Goal: Transaction & Acquisition: Purchase product/service

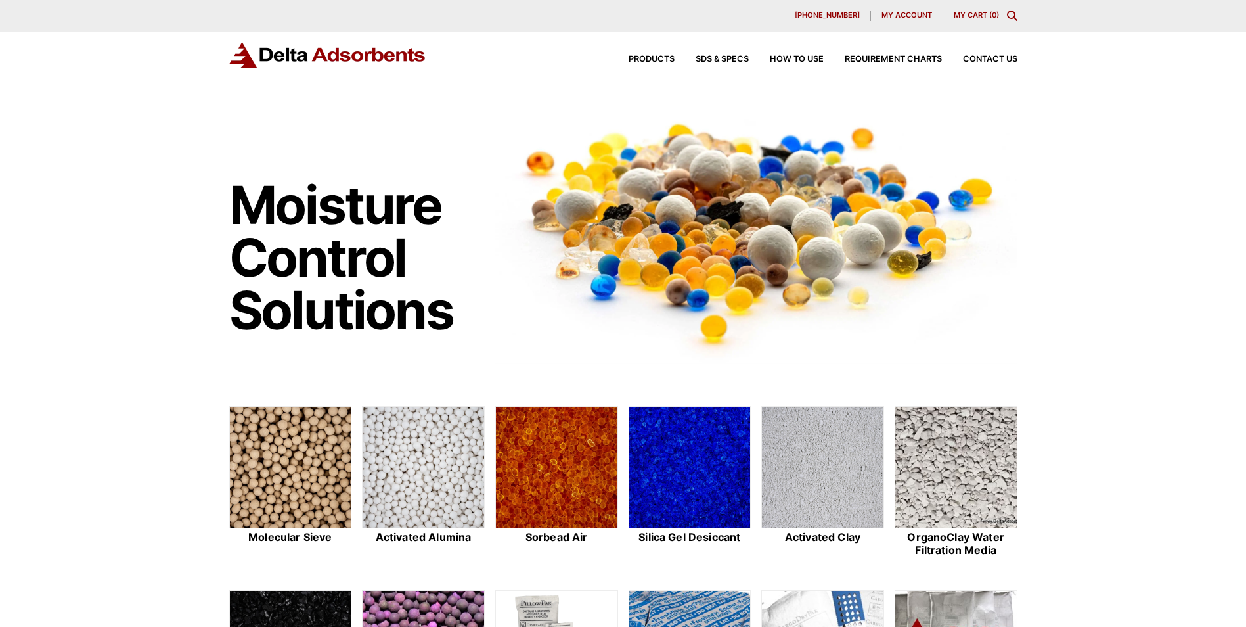
click at [896, 12] on span "My account" at bounding box center [907, 15] width 51 height 7
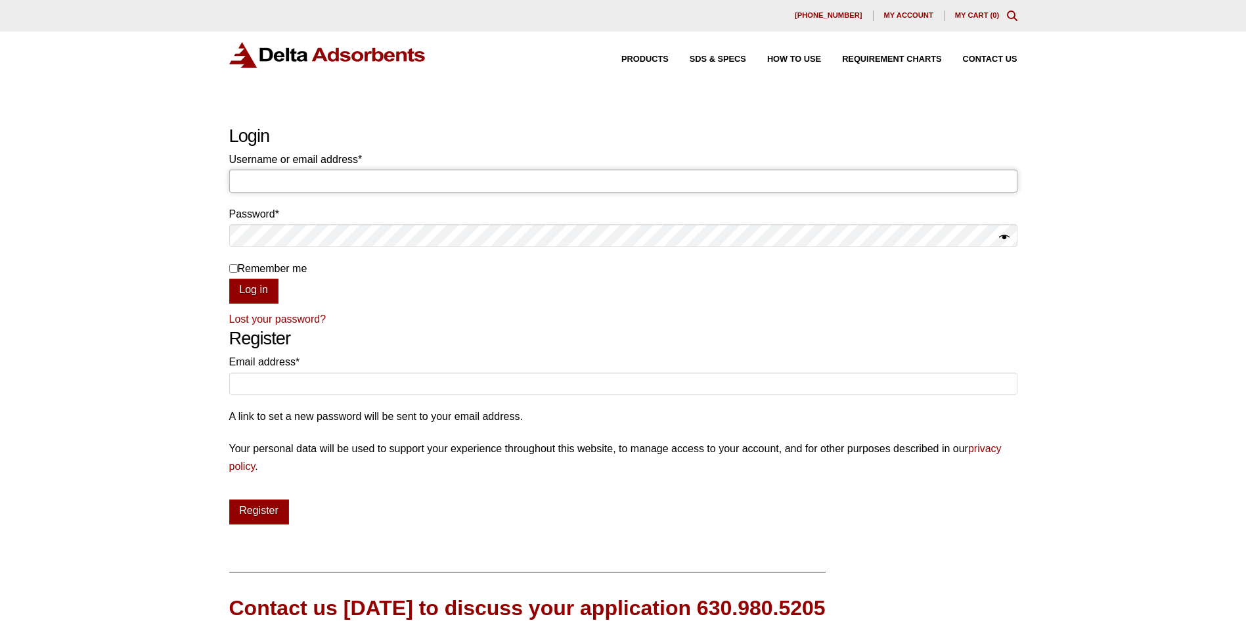
click at [376, 172] on input "Username or email address * Required" at bounding box center [623, 181] width 788 height 22
type input "michele.walker@wattfuelcell.com"
click at [229, 279] on button "Log in" at bounding box center [253, 291] width 49 height 25
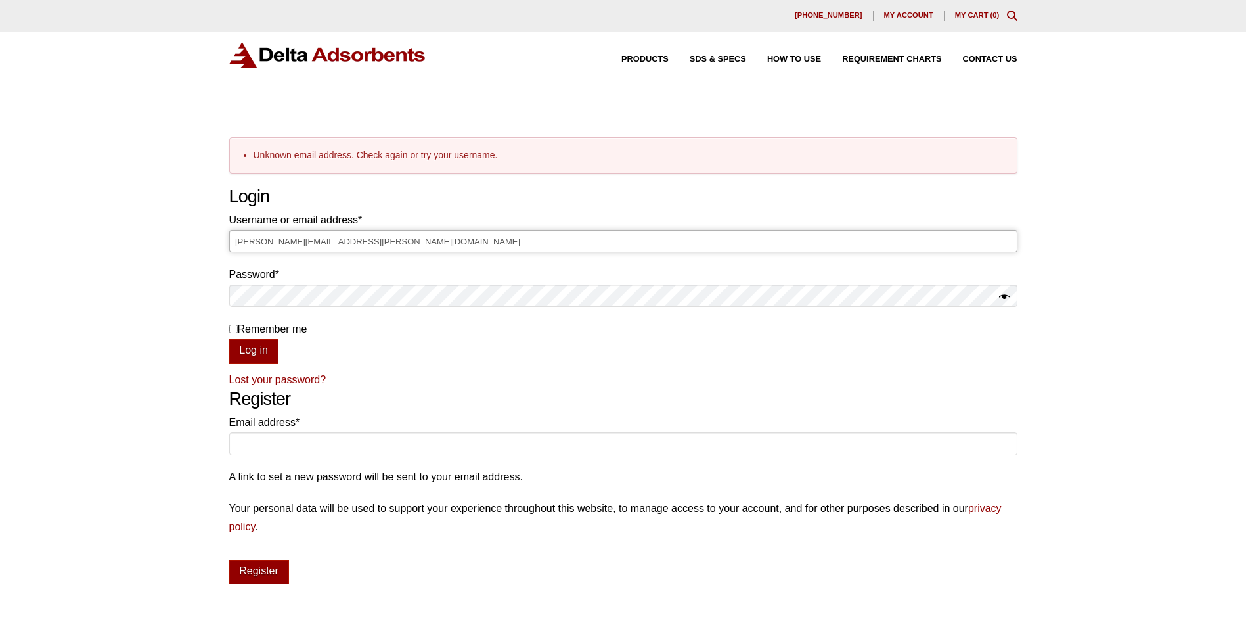
drag, startPoint x: 399, startPoint y: 249, endPoint x: 0, endPoint y: 260, distance: 399.0
click at [0, 260] on html "Our website has detected that you are using an outdated browser that will preve…" at bounding box center [623, 450] width 1246 height 901
type input "sarah.dewald@wattfuelcell.com"
click at [229, 339] on button "Log in" at bounding box center [253, 351] width 49 height 25
click at [248, 446] on input "Email address * Required" at bounding box center [623, 443] width 788 height 22
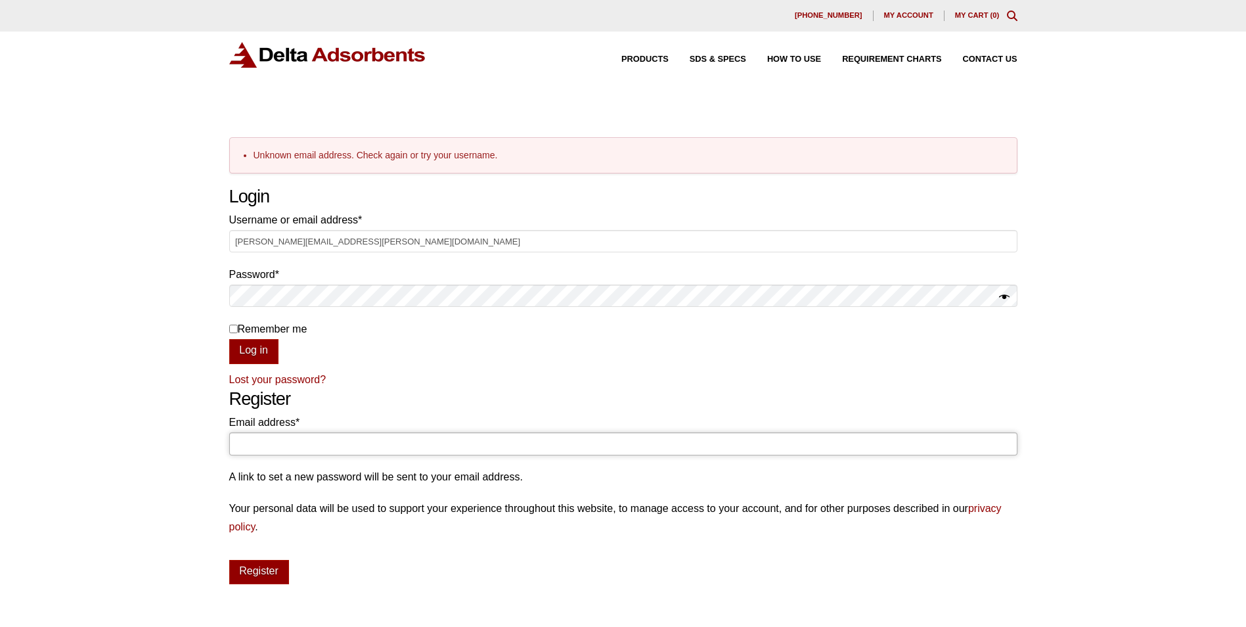
type input "michele.walker@wattfuelcell.com"
click at [264, 571] on button "Register" at bounding box center [259, 572] width 60 height 25
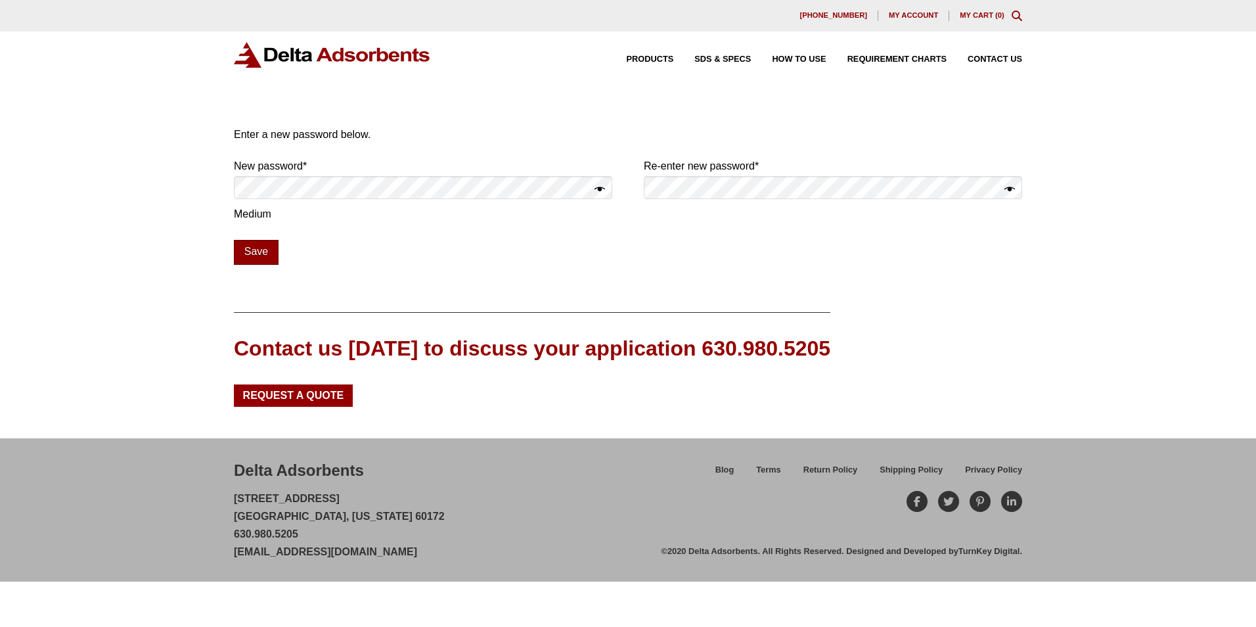
click at [265, 254] on button "Save" at bounding box center [256, 252] width 45 height 25
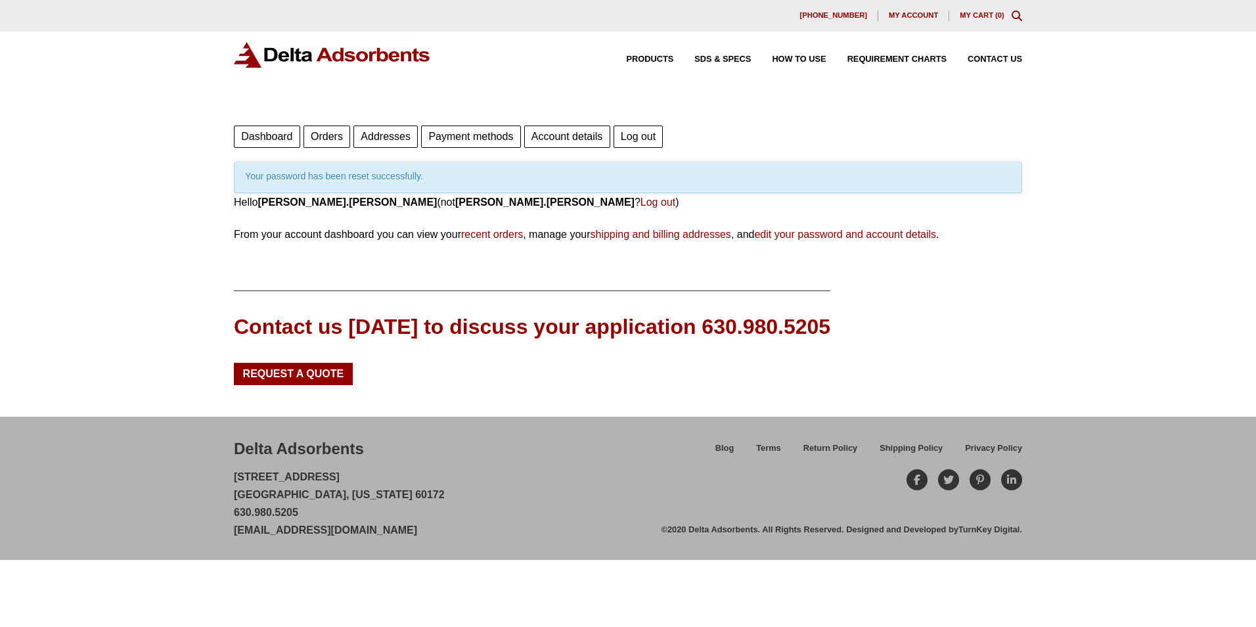
click at [1019, 17] on icon "Toggle Modal Content" at bounding box center [1017, 16] width 11 height 11
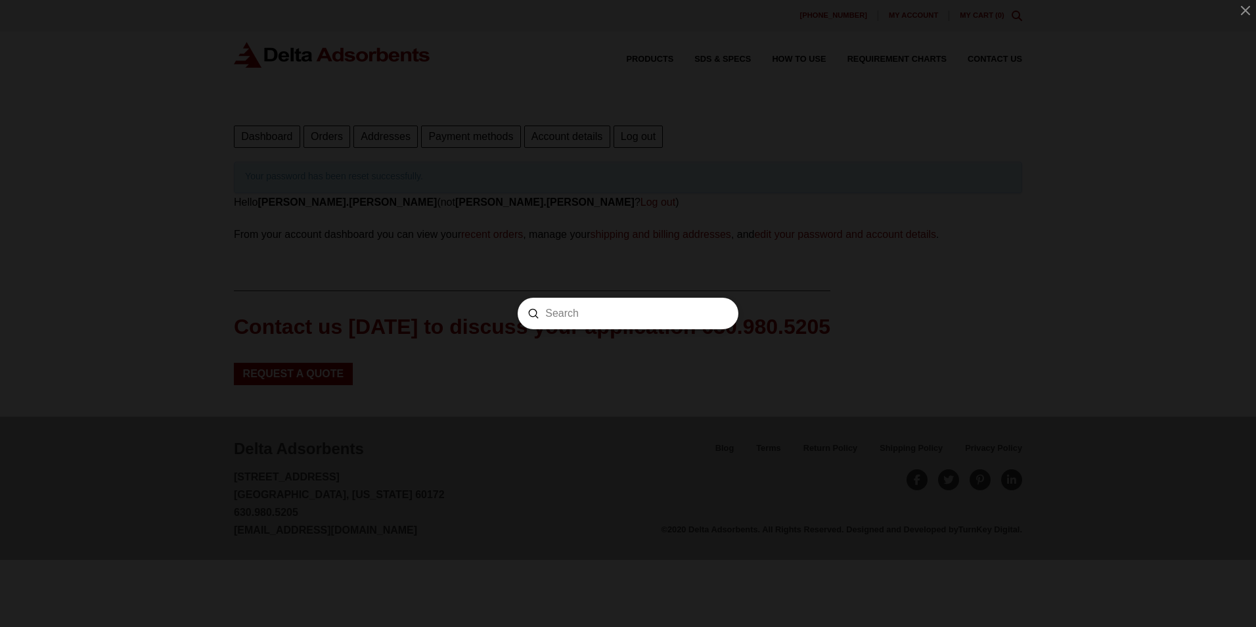
click at [599, 313] on input "Search" at bounding box center [628, 314] width 166 height 14
type input "ms3a4825"
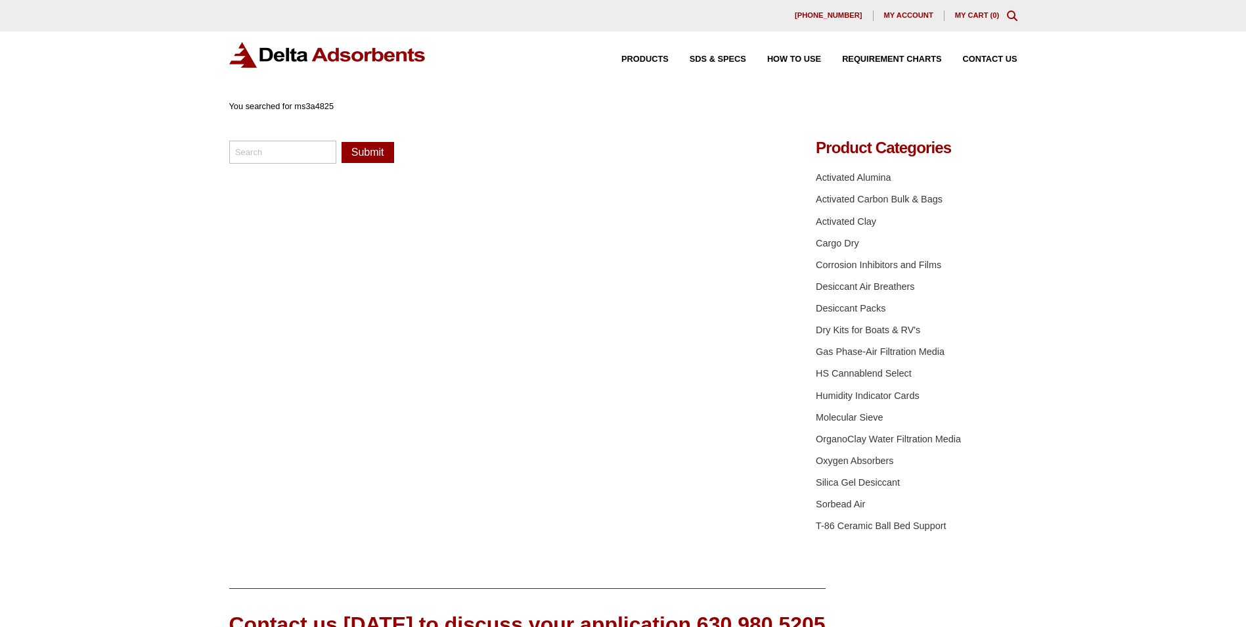
click at [896, 18] on span "My account" at bounding box center [908, 15] width 49 height 7
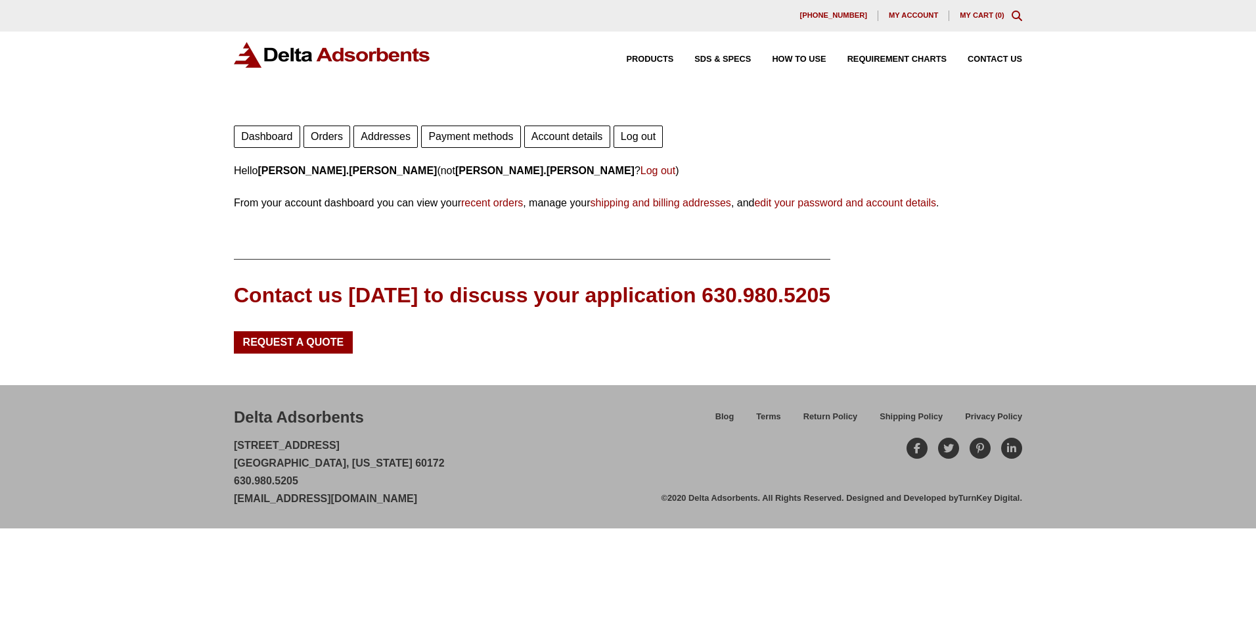
click at [641, 166] on link "Log out" at bounding box center [658, 170] width 35 height 11
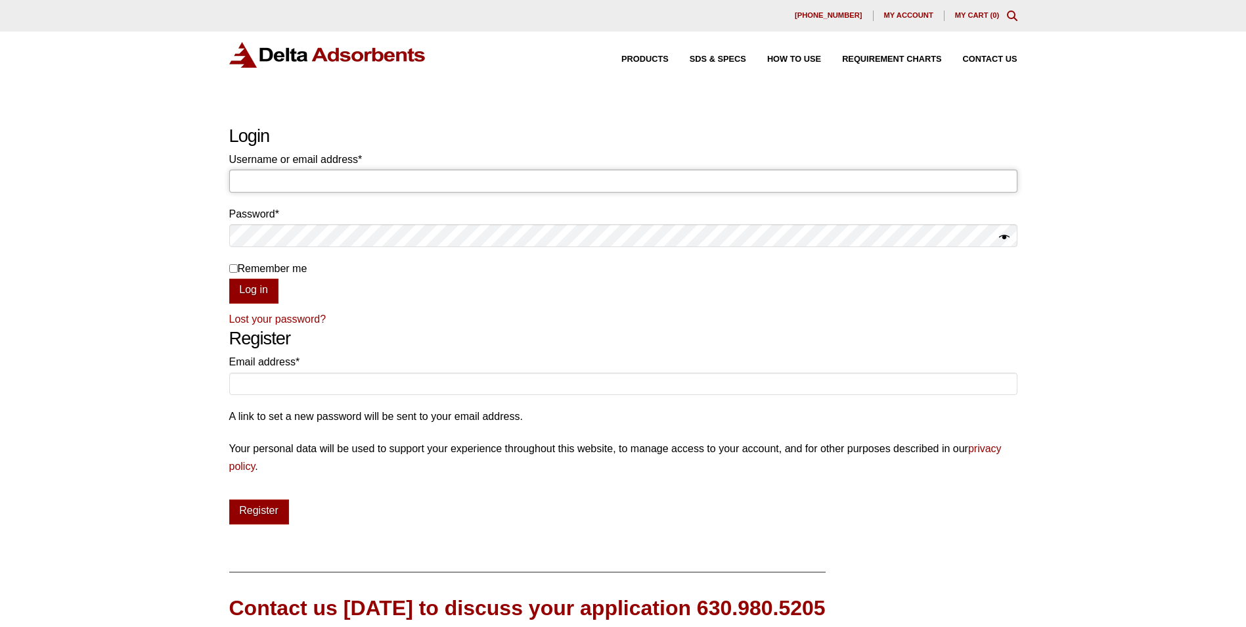
click at [403, 175] on input "Username or email address * Required" at bounding box center [623, 181] width 788 height 22
type input "[PERSON_NAME][EMAIL_ADDRESS][PERSON_NAME][DOMAIN_NAME]"
click at [236, 267] on input "Remember me" at bounding box center [233, 268] width 9 height 9
checkbox input "true"
click at [254, 289] on button "Log in" at bounding box center [253, 291] width 49 height 25
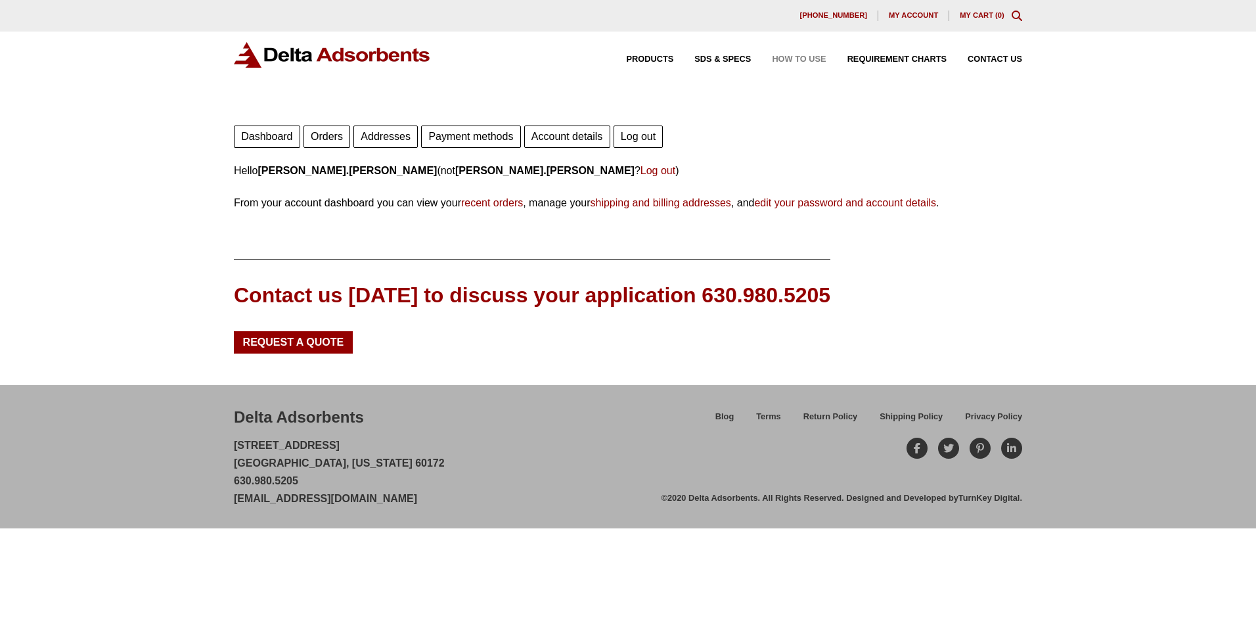
click at [803, 59] on span "How to Use" at bounding box center [799, 59] width 54 height 9
click at [332, 136] on link "Orders" at bounding box center [327, 136] width 47 height 22
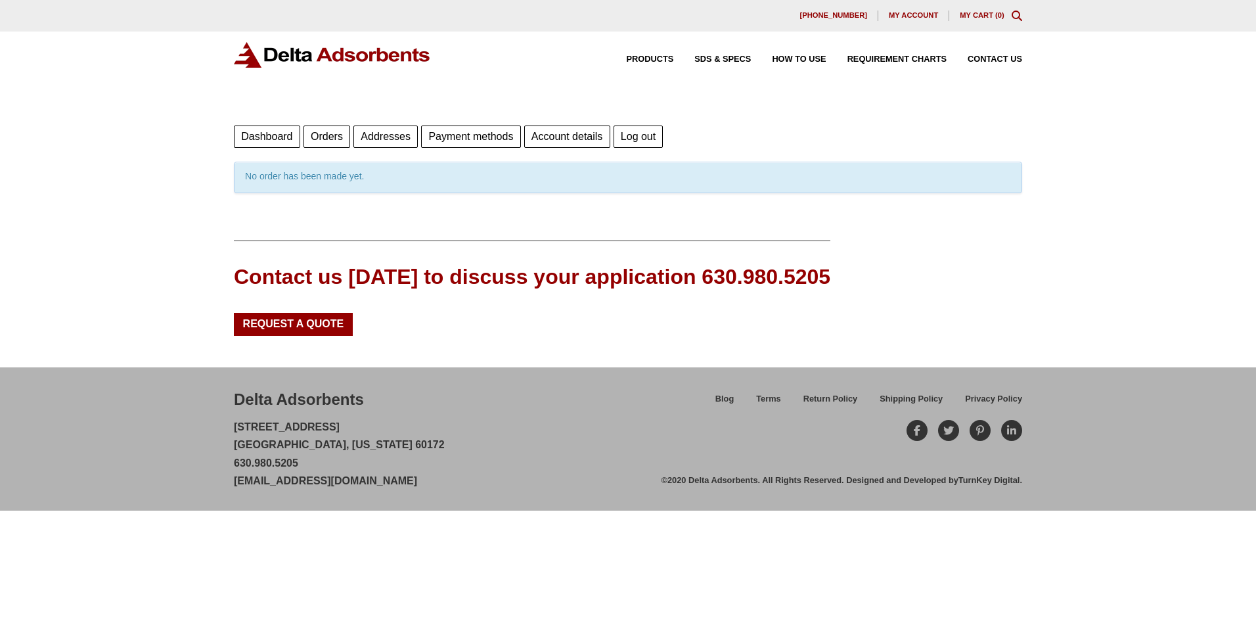
click at [576, 131] on link "Account details" at bounding box center [567, 136] width 86 height 22
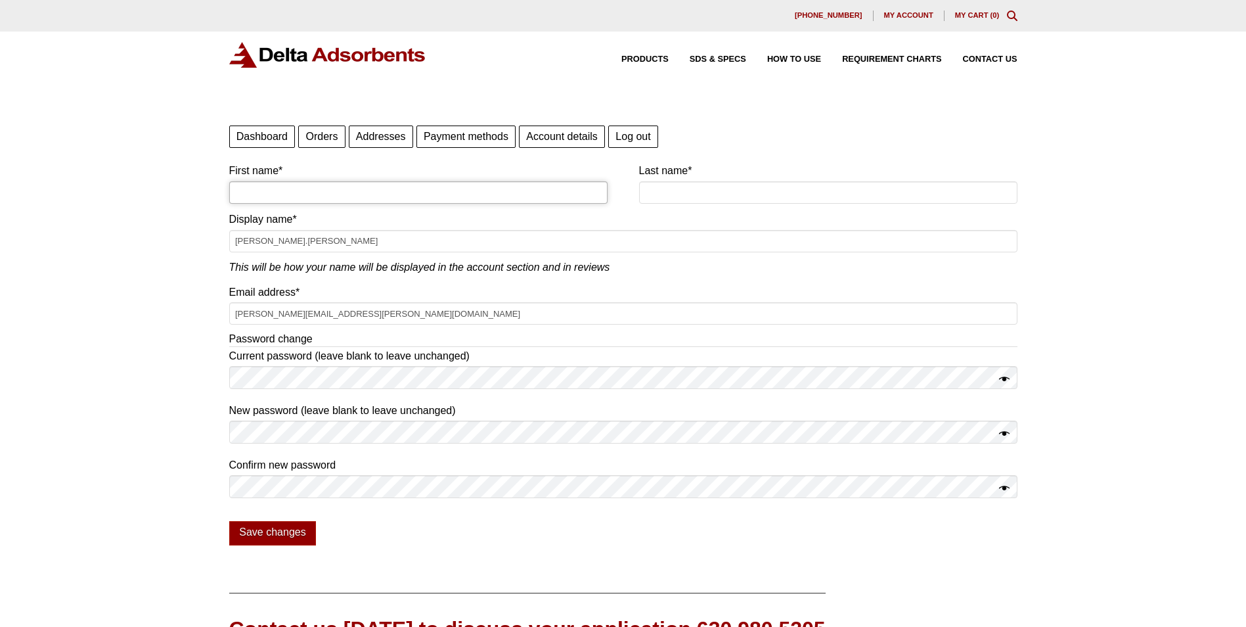
click at [295, 191] on input "First name *" at bounding box center [418, 192] width 378 height 22
type input "[PERSON_NAME]"
type input "Walker"
type input "Michele Walker"
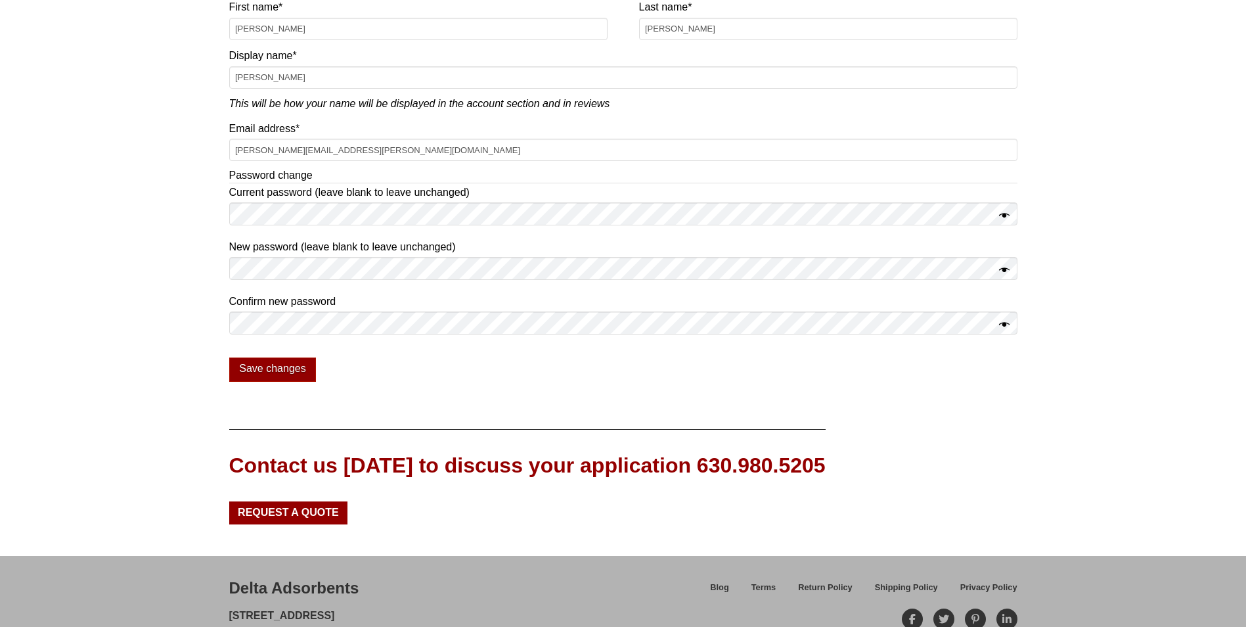
scroll to position [197, 0]
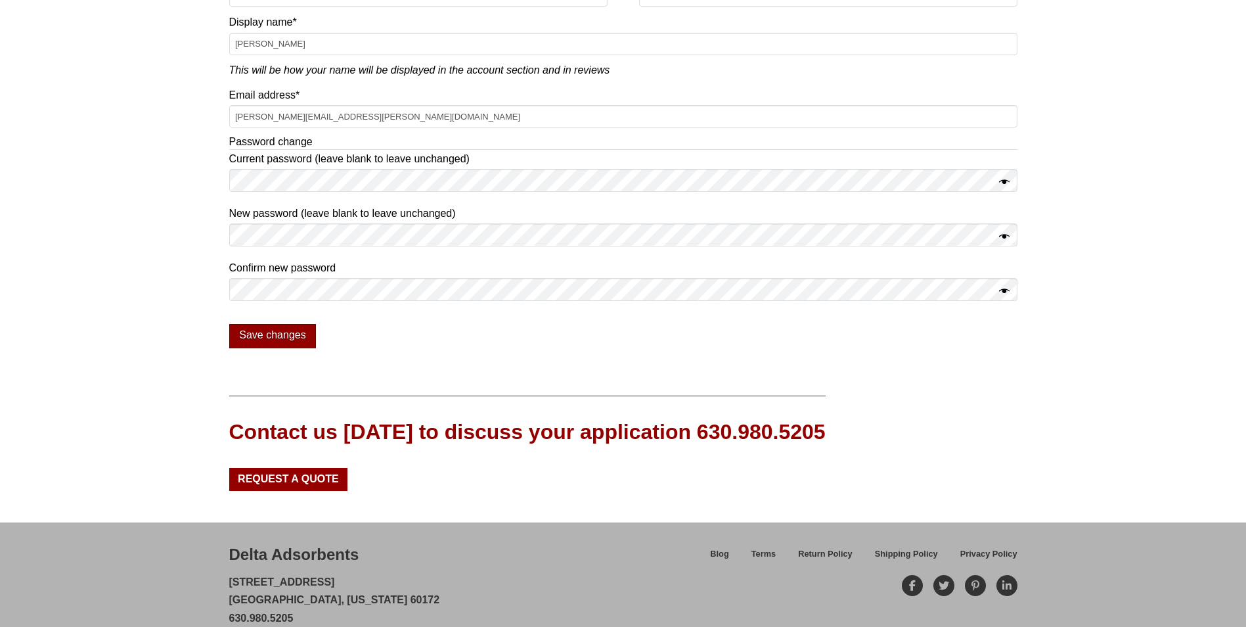
click at [291, 334] on button "Save changes" at bounding box center [272, 336] width 87 height 25
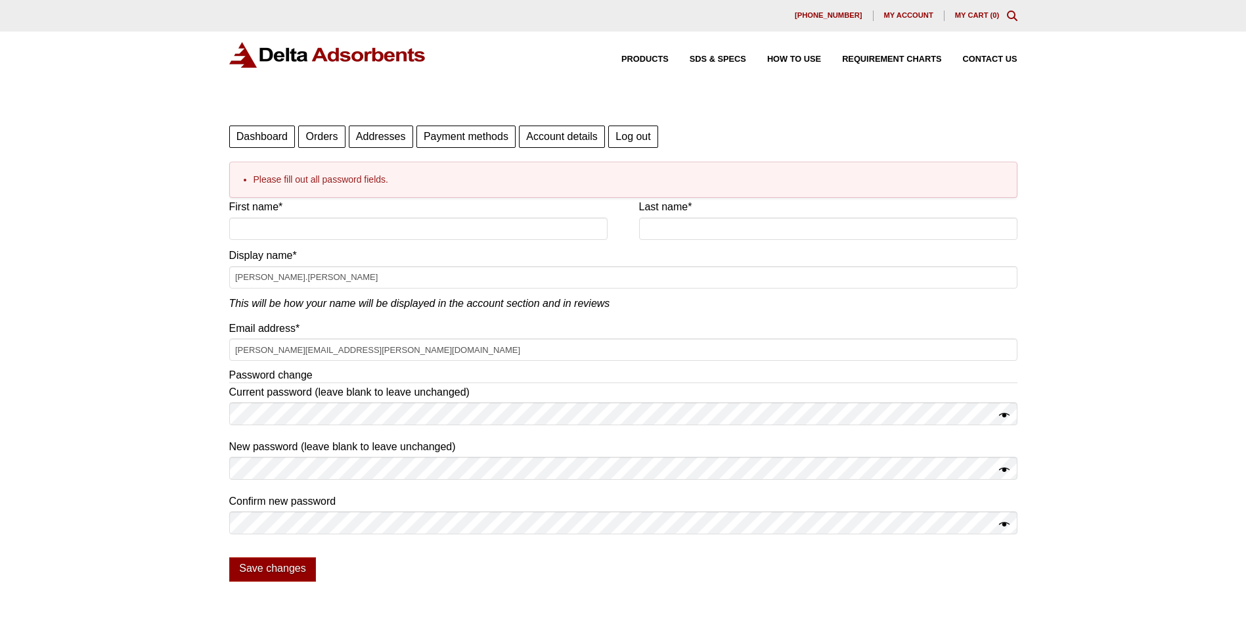
click at [480, 143] on link "Payment methods" at bounding box center [466, 136] width 99 height 22
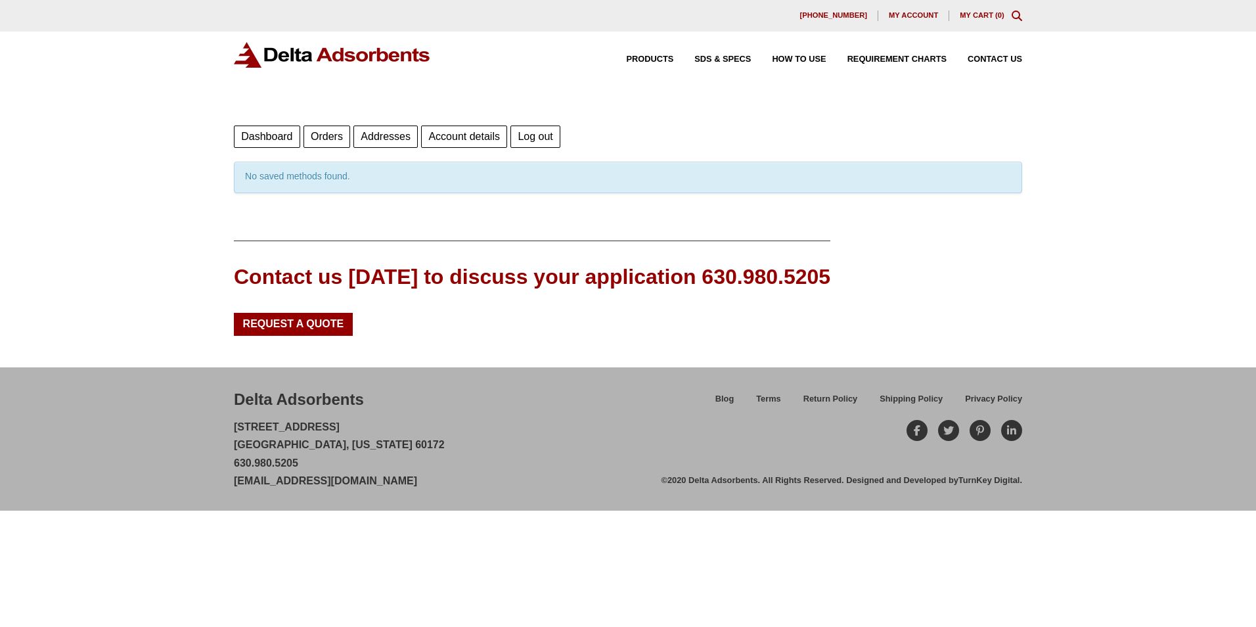
click at [386, 133] on link "Addresses" at bounding box center [385, 136] width 64 height 22
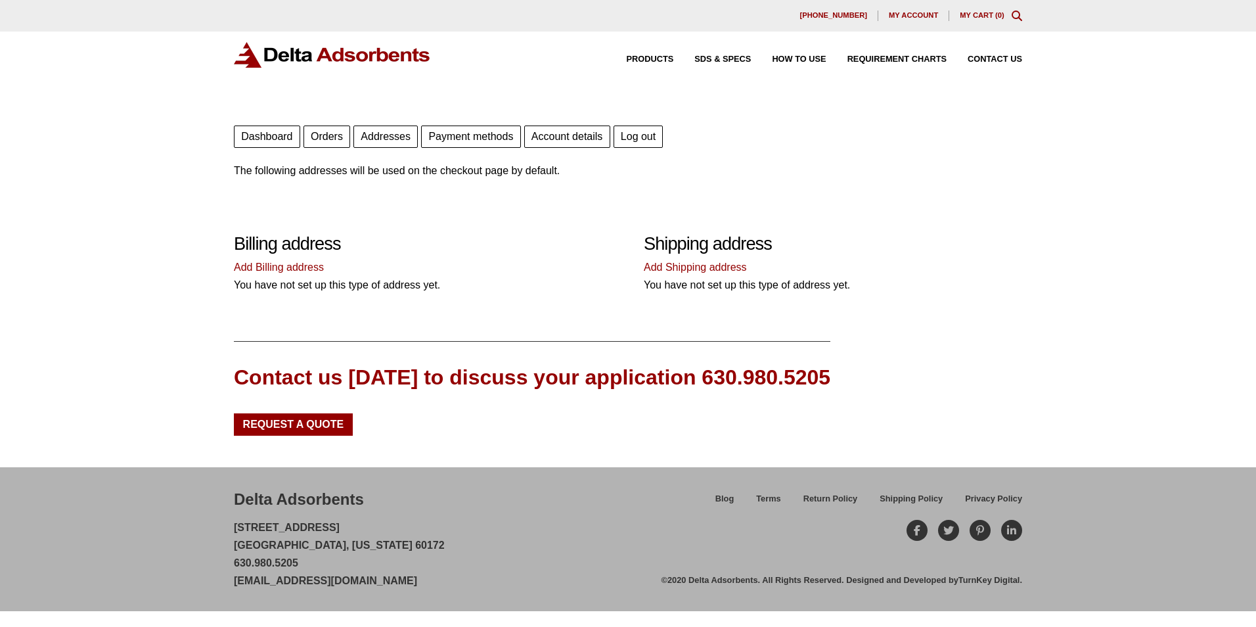
click at [1011, 17] on div "[PHONE_NUMBER] My account My Cart ( 0 )" at bounding box center [628, 16] width 788 height 11
click at [1012, 15] on icon "Toggle Modal Content" at bounding box center [1017, 16] width 11 height 11
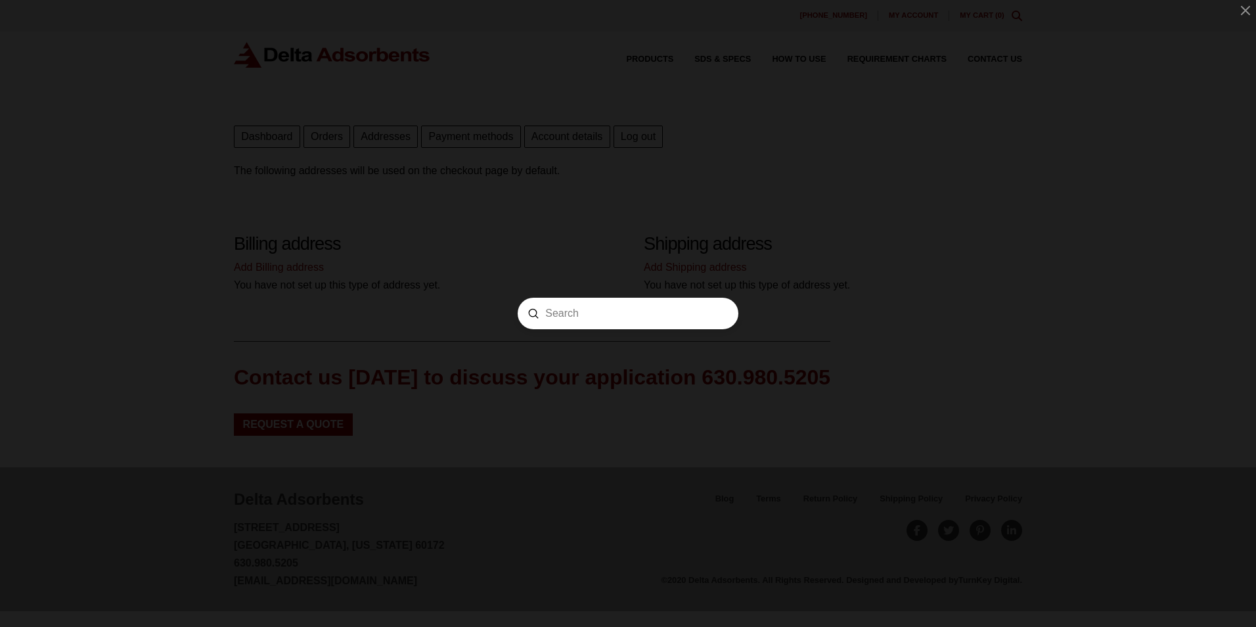
click at [608, 308] on input "Search" at bounding box center [628, 314] width 166 height 14
type input "ms3a4825"
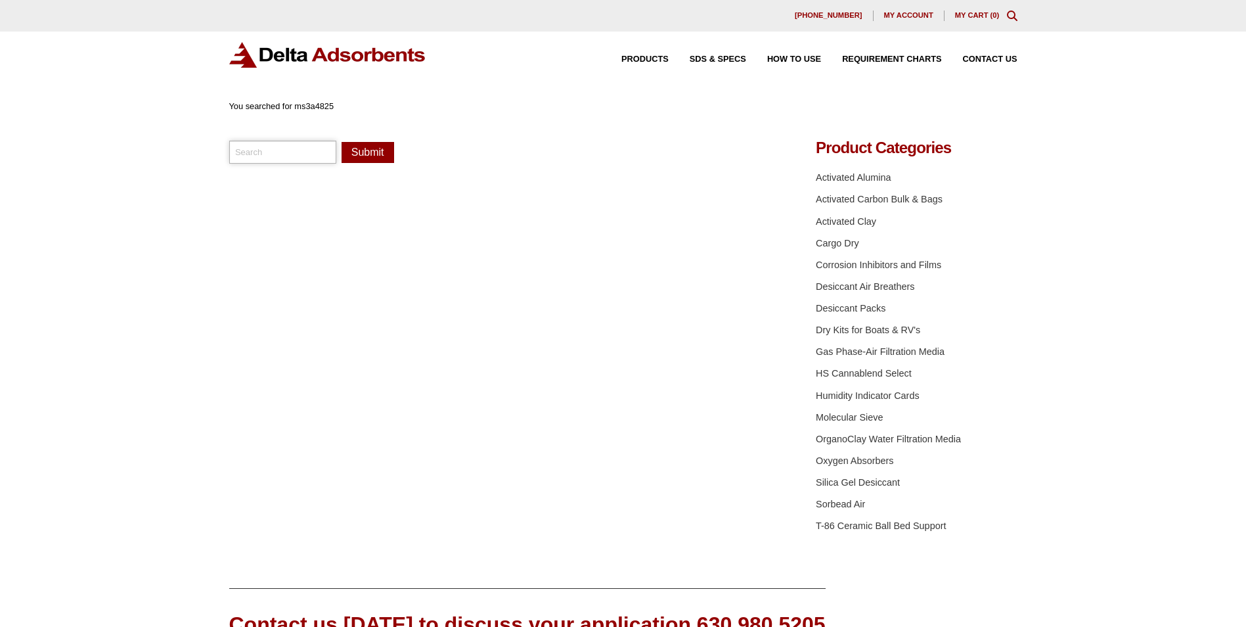
click at [273, 152] on input "search" at bounding box center [283, 152] width 108 height 22
paste input "3A 4X8 Molecular Sieve Desiccant"
type input "3A 4X8 Molecular Sieve Desiccant"
click at [379, 146] on button "Submit" at bounding box center [368, 152] width 53 height 21
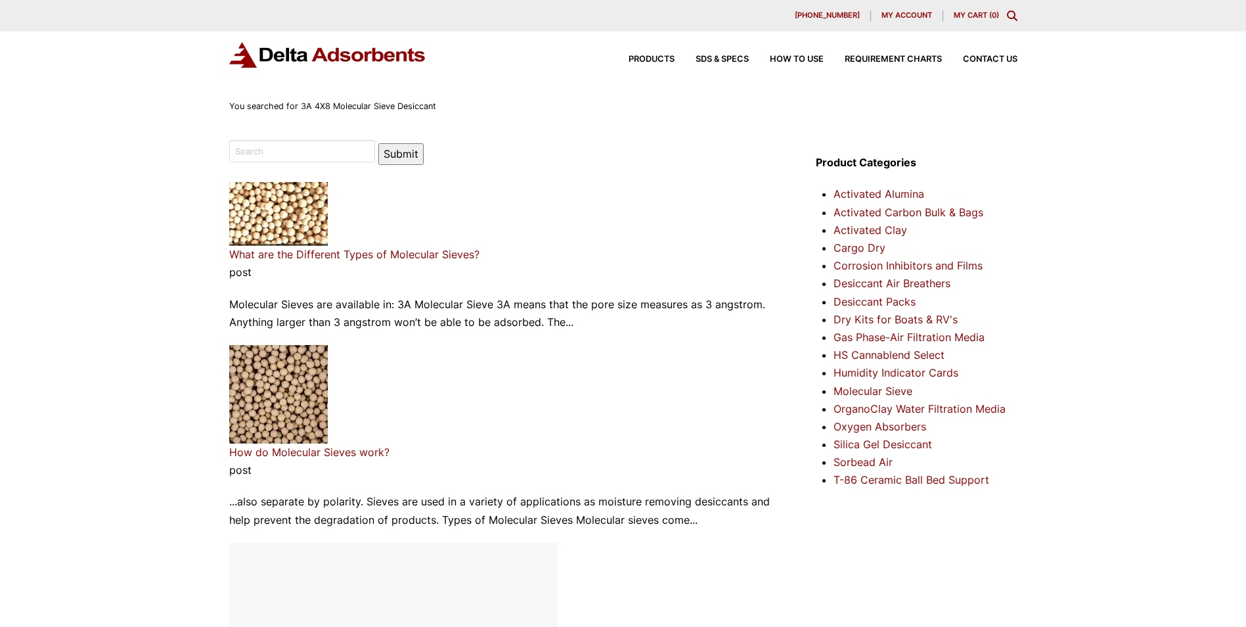
click at [883, 394] on link "Molecular Sieve" at bounding box center [873, 390] width 79 height 13
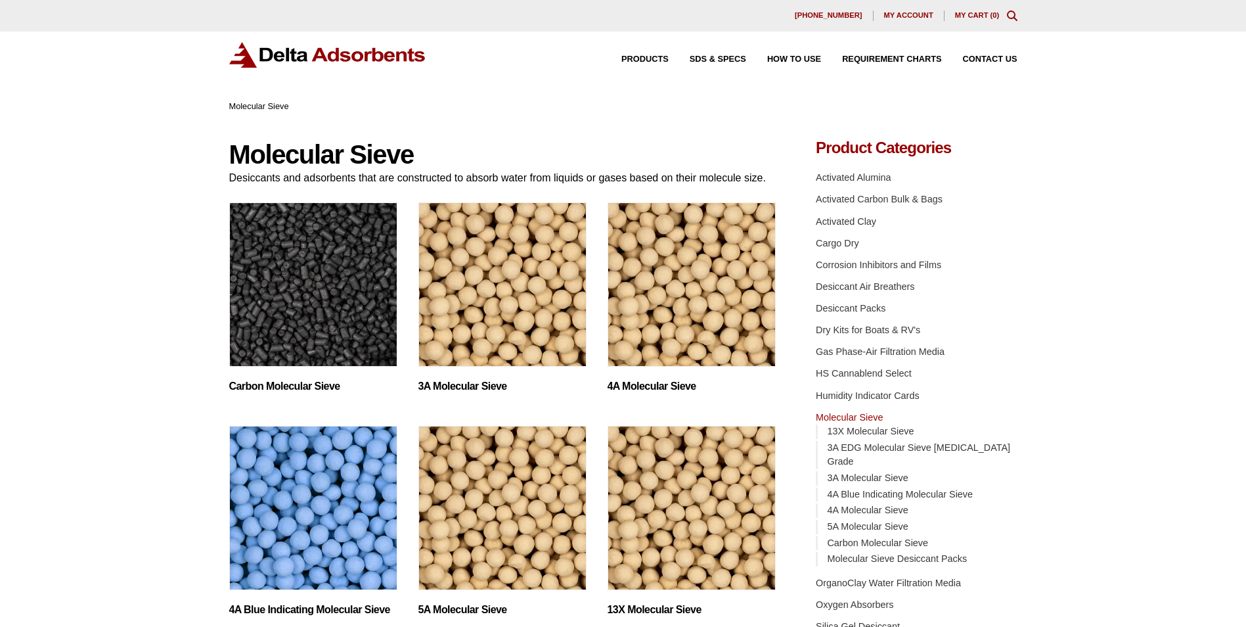
click at [488, 321] on img "Visit product category 3A Molecular Sieve" at bounding box center [503, 284] width 168 height 164
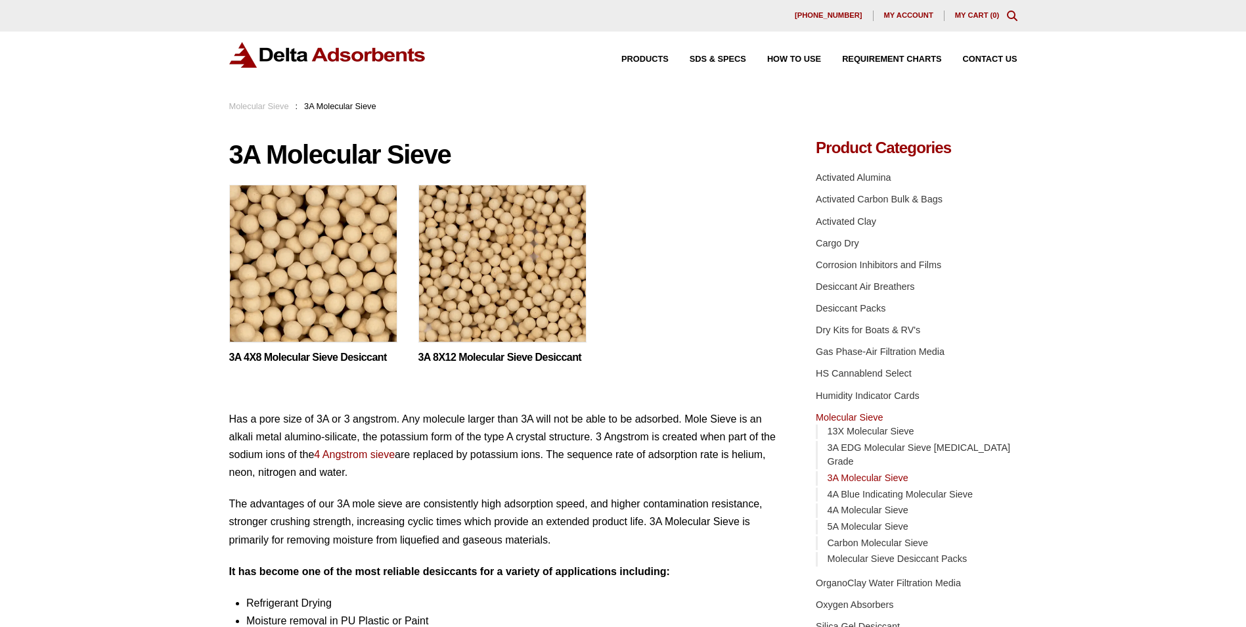
click at [332, 286] on img at bounding box center [313, 267] width 168 height 164
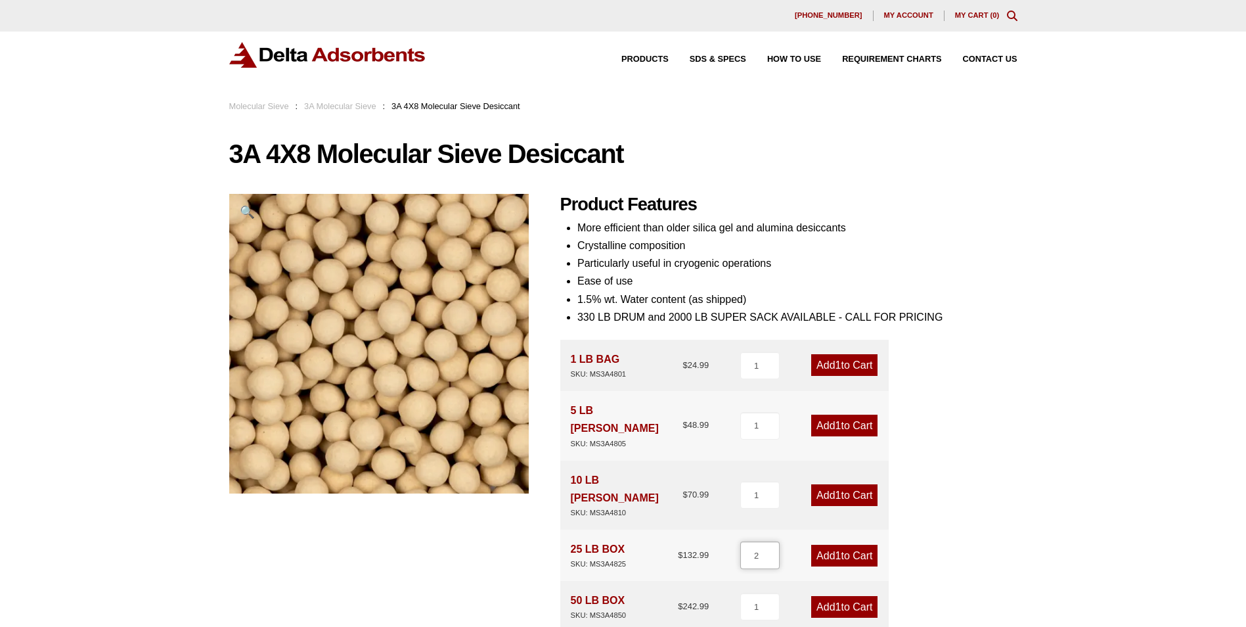
type input "2"
click at [773, 541] on input "2" at bounding box center [759, 555] width 39 height 28
click at [836, 550] on span "2" at bounding box center [839, 555] width 6 height 11
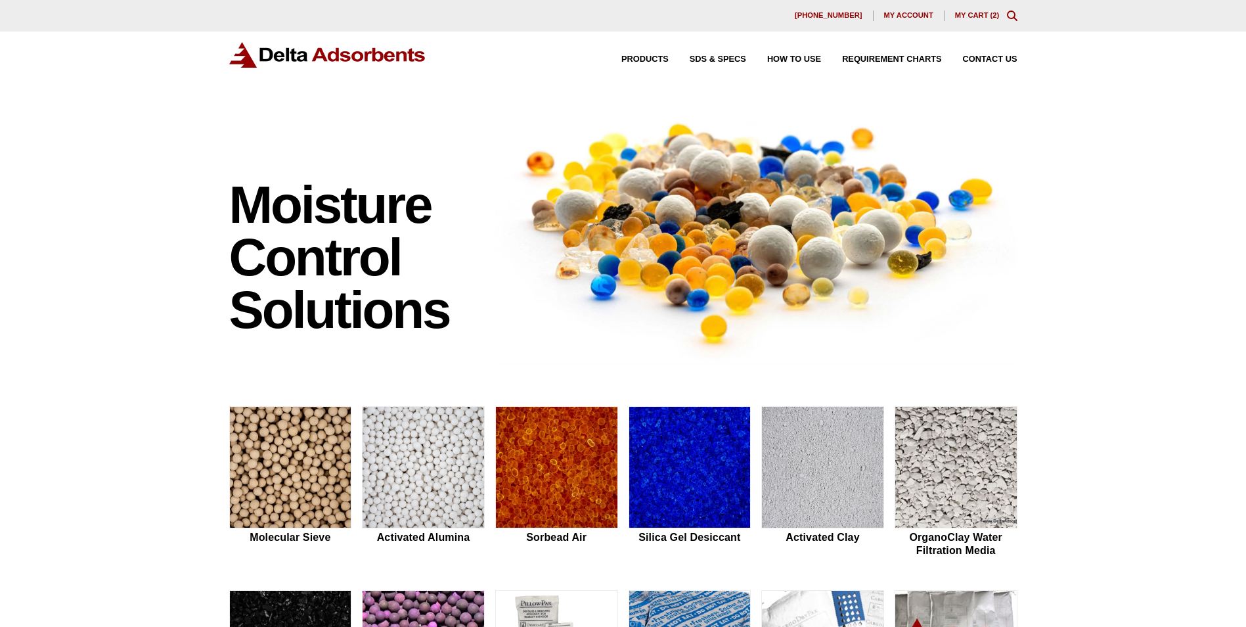
click at [967, 12] on link "My Cart ( 2 )" at bounding box center [977, 15] width 45 height 8
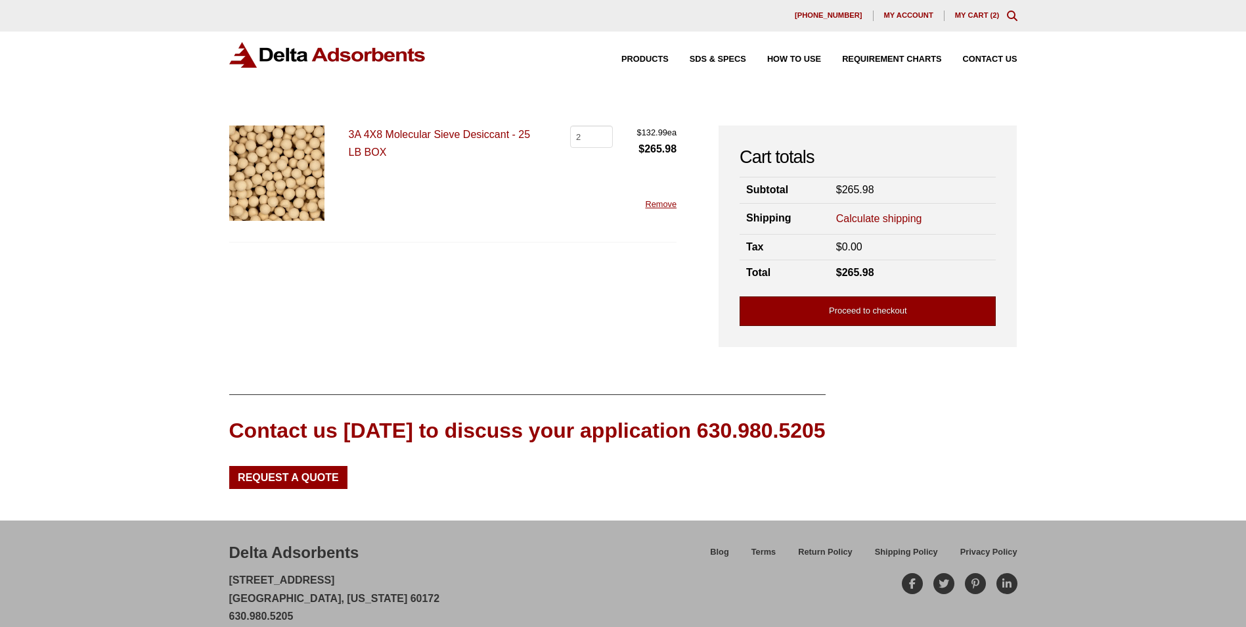
click at [886, 313] on link "Proceed to checkout" at bounding box center [868, 311] width 256 height 30
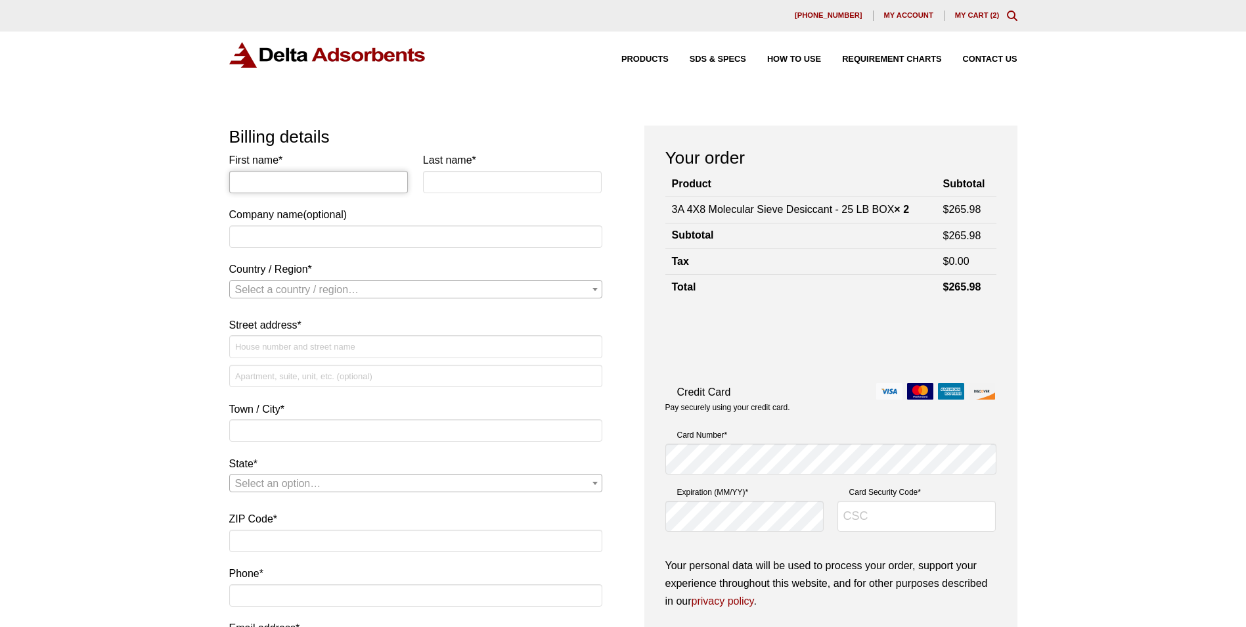
click at [250, 177] on input "First name *" at bounding box center [318, 182] width 179 height 22
type input "M"
type input "[PERSON_NAME]"
type input "DeWald"
type input "WATT Fuel Cell Corp."
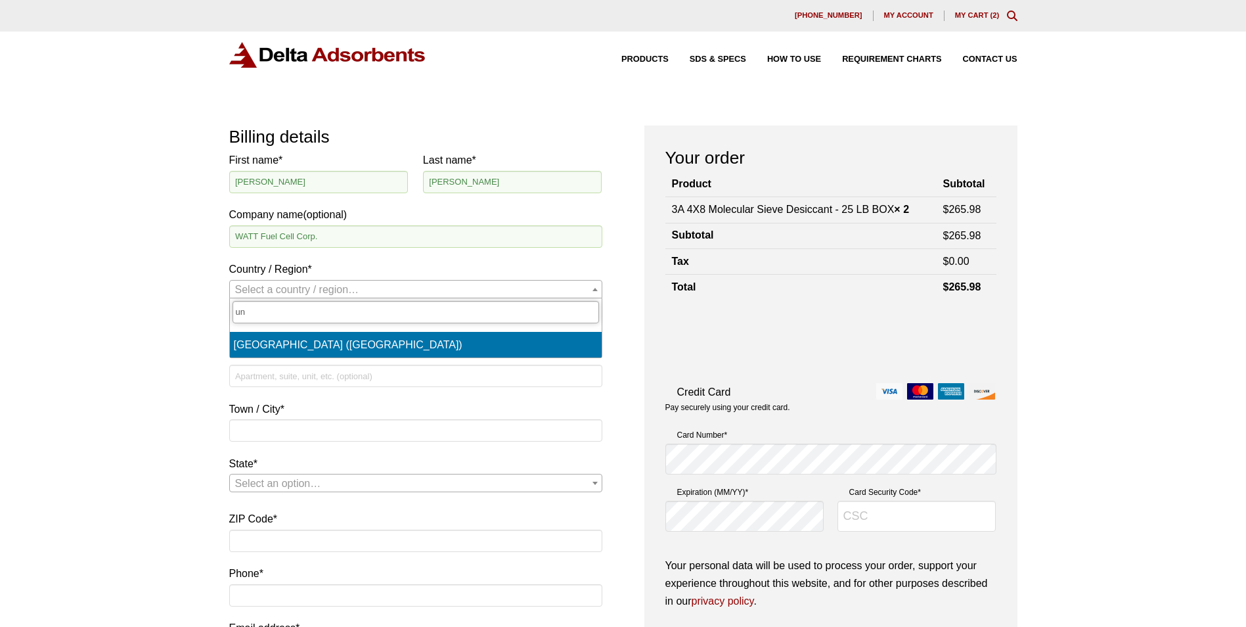
type input "un"
select select "US"
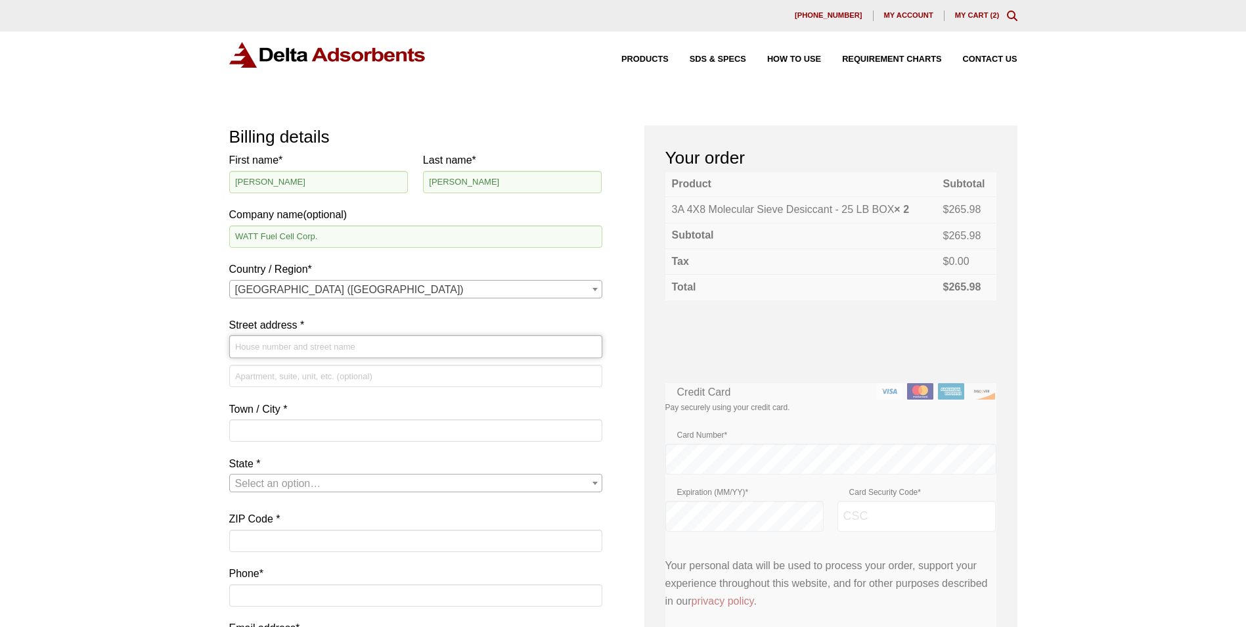
click at [288, 344] on input "Street address *" at bounding box center [415, 346] width 373 height 22
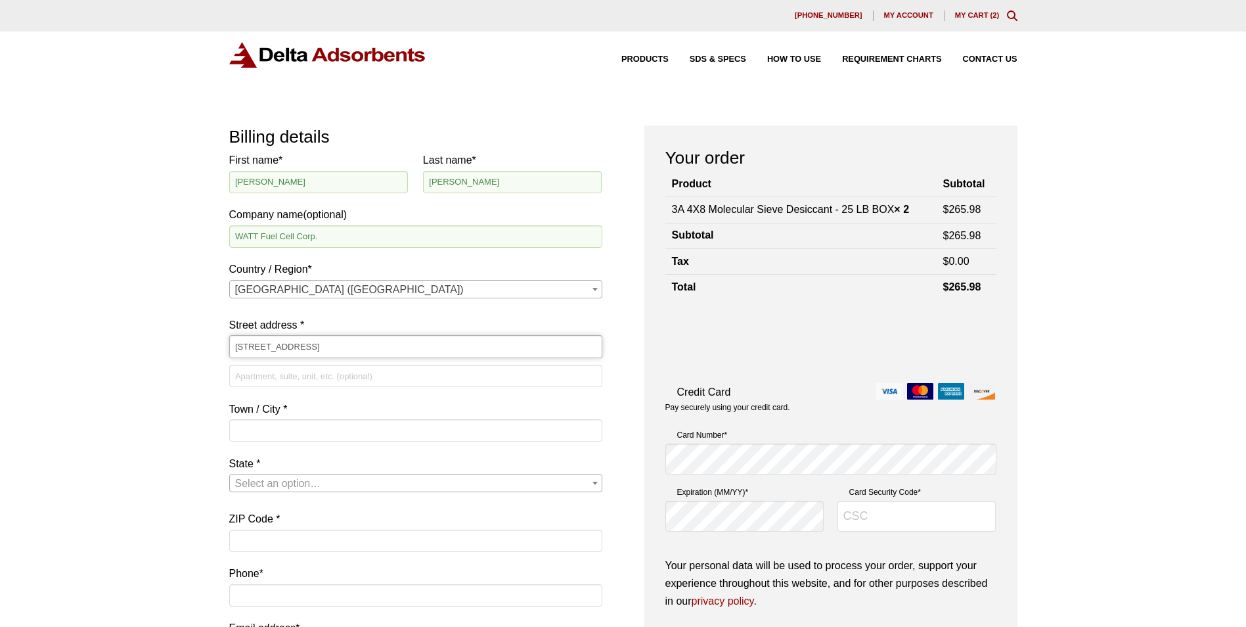
type input "[STREET_ADDRESS]"
type input "Suite 800"
type input "Mt Pleasant"
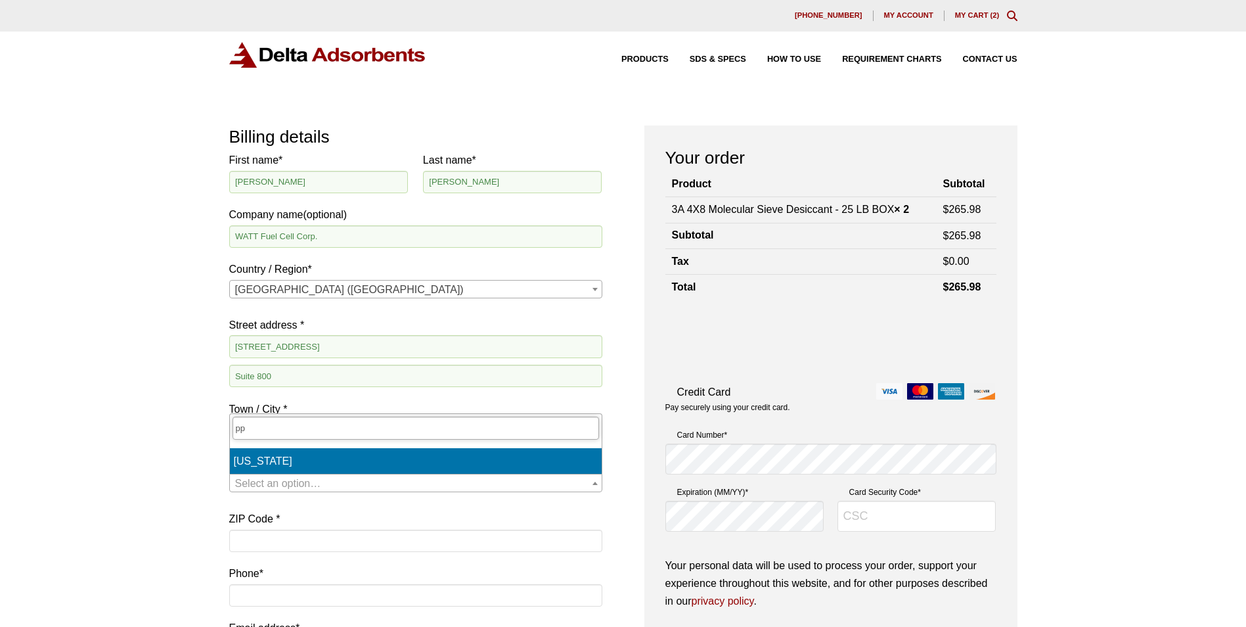
type input "pp"
click at [284, 421] on input "pp" at bounding box center [416, 428] width 367 height 22
type input "pe"
select select "PA"
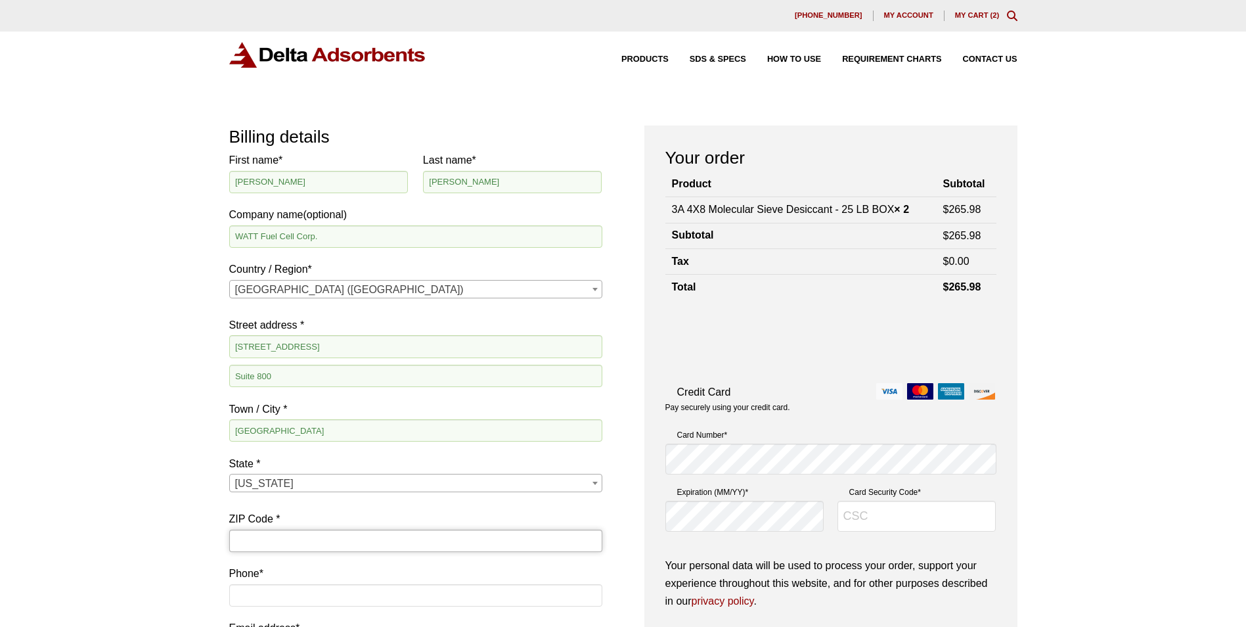
click at [256, 543] on input "ZIP Code *" at bounding box center [415, 541] width 373 height 22
type input "15666"
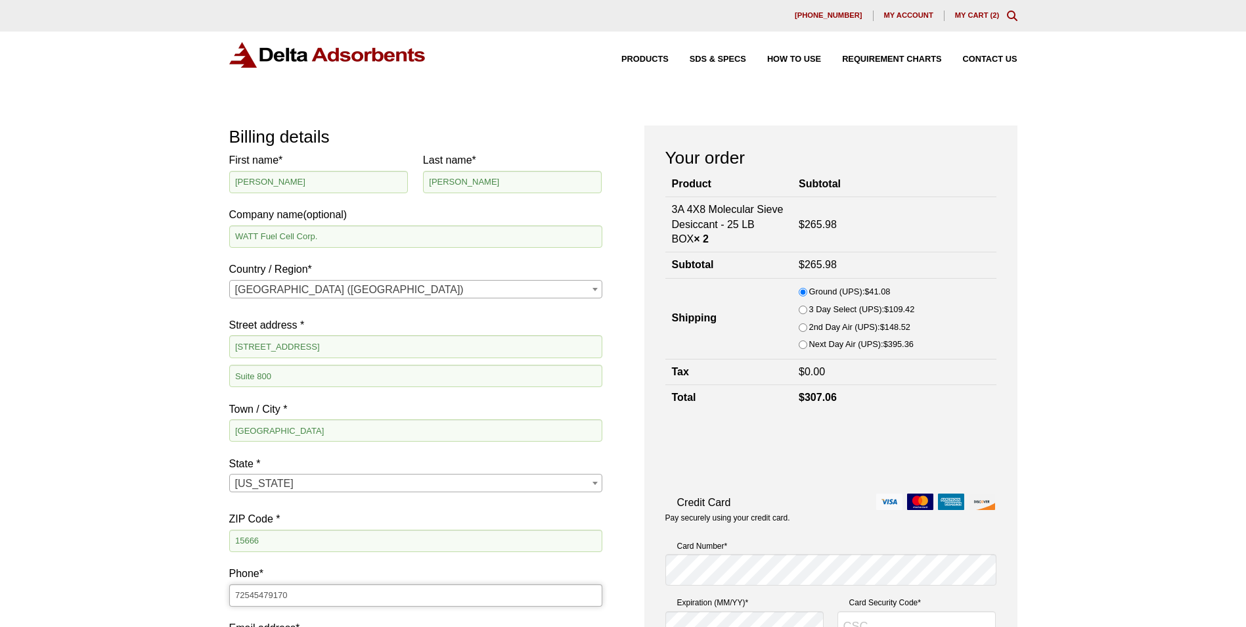
type input "72545479170"
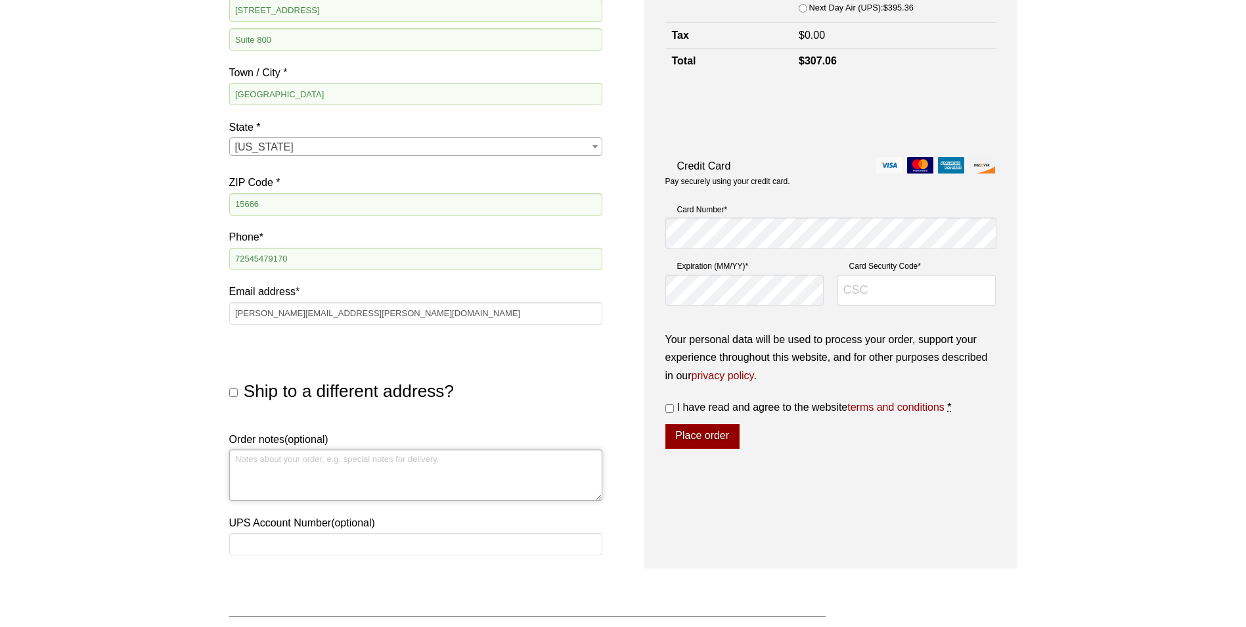
click at [247, 459] on textarea "Order notes (optional)" at bounding box center [415, 474] width 373 height 51
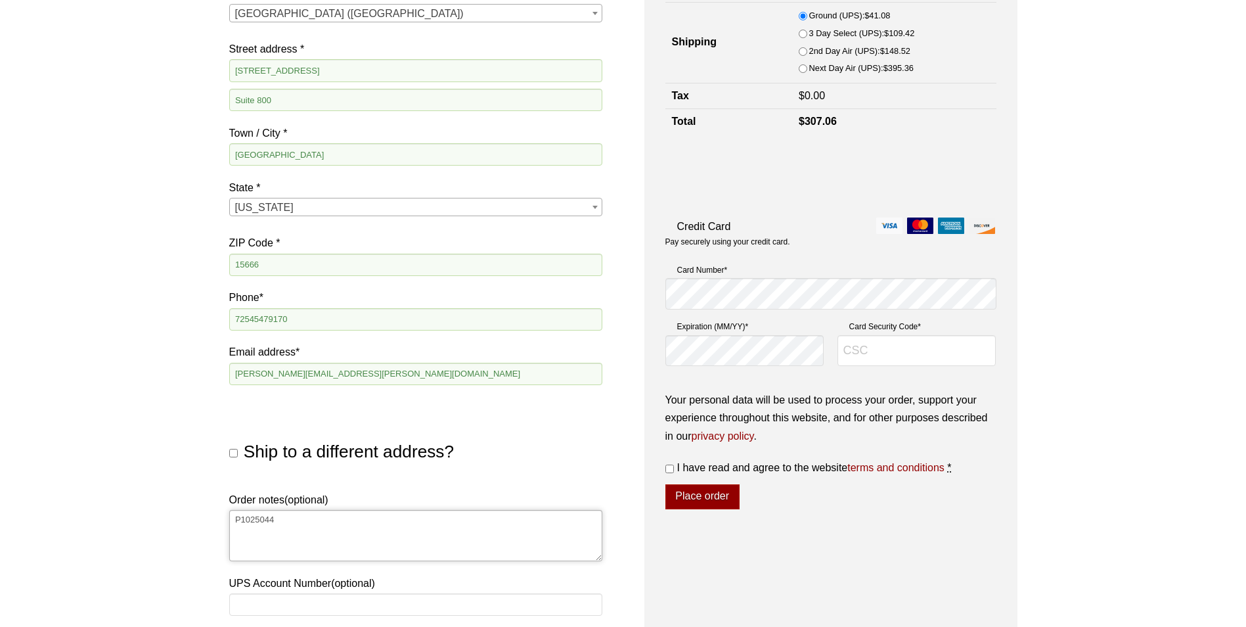
scroll to position [139, 0]
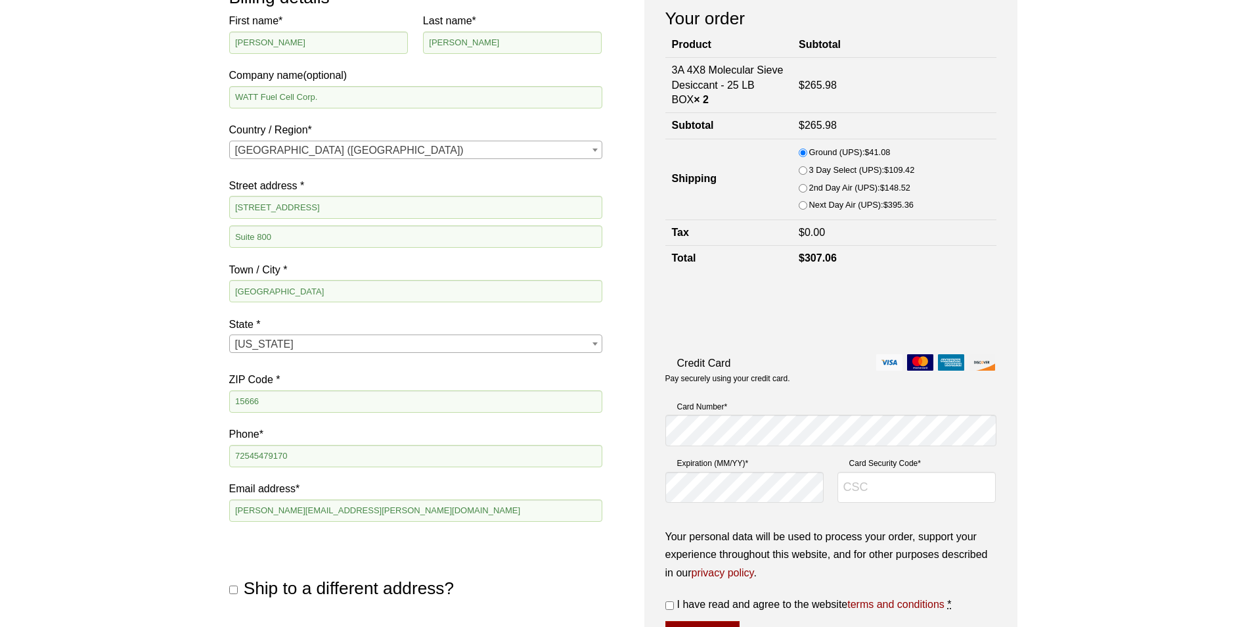
type textarea "P1025044"
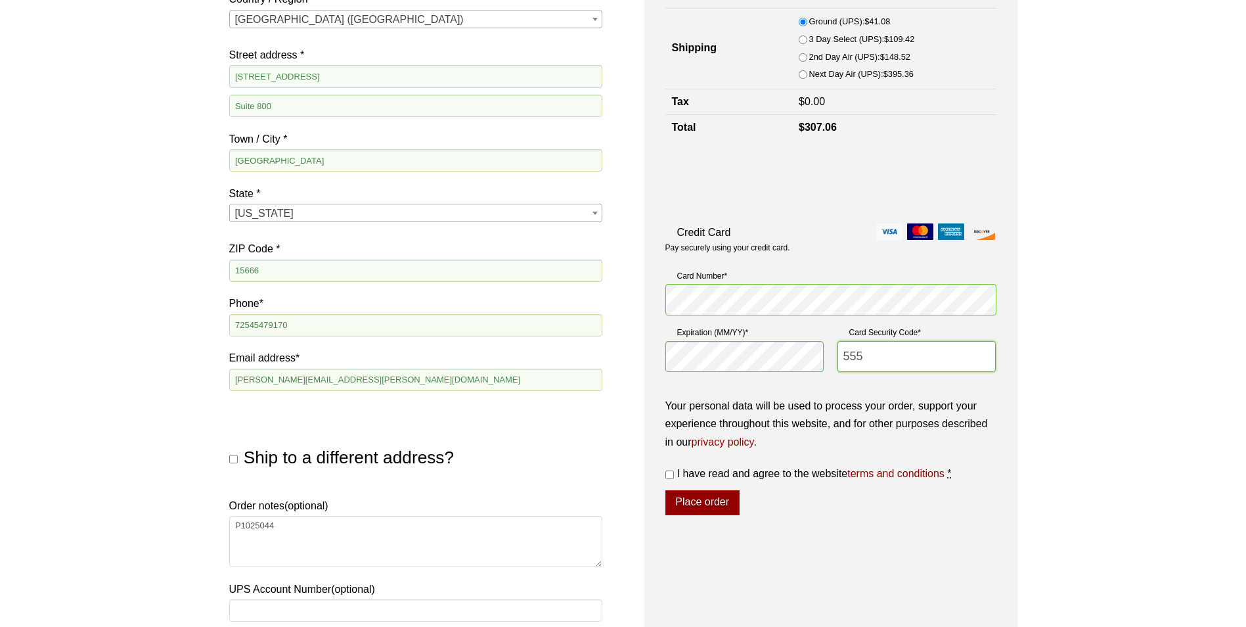
scroll to position [271, 0]
type input "555"
click at [666, 474] on input "I have read and agree to the website terms and conditions *" at bounding box center [670, 474] width 9 height 9
checkbox input "true"
click at [714, 501] on button "Place order" at bounding box center [703, 501] width 74 height 25
